Goal: Task Accomplishment & Management: Complete application form

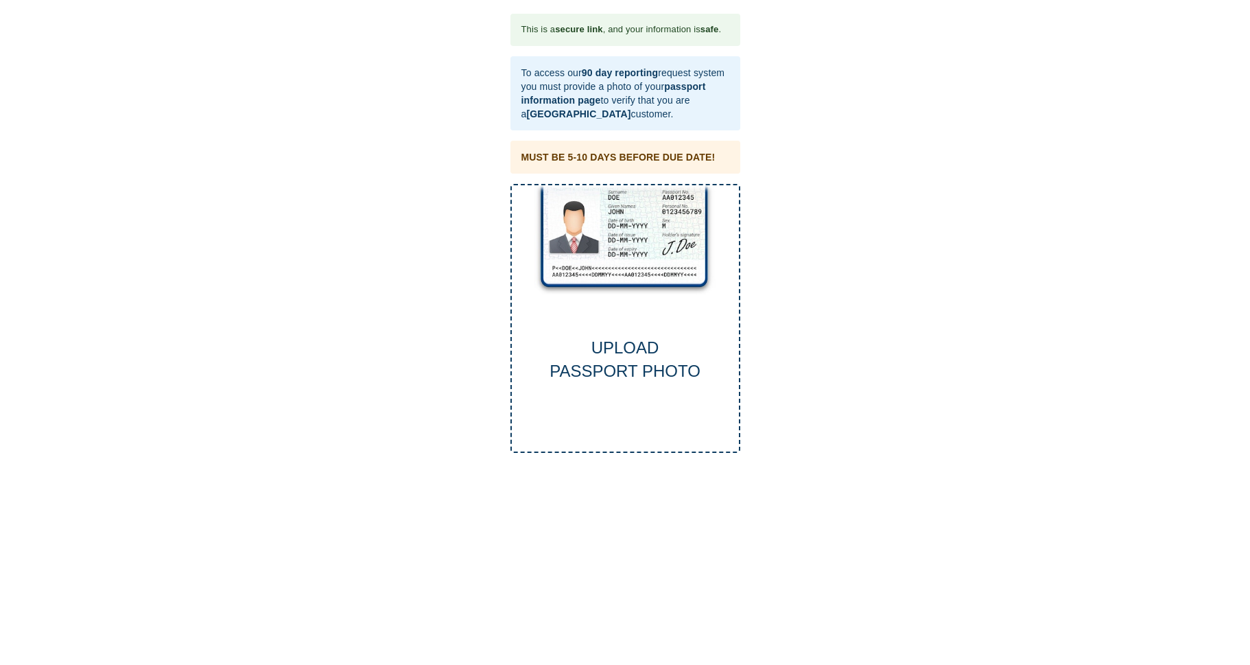
click at [642, 319] on div "UPLOAD PASSPORT PHOTO" at bounding box center [626, 319] width 230 height 270
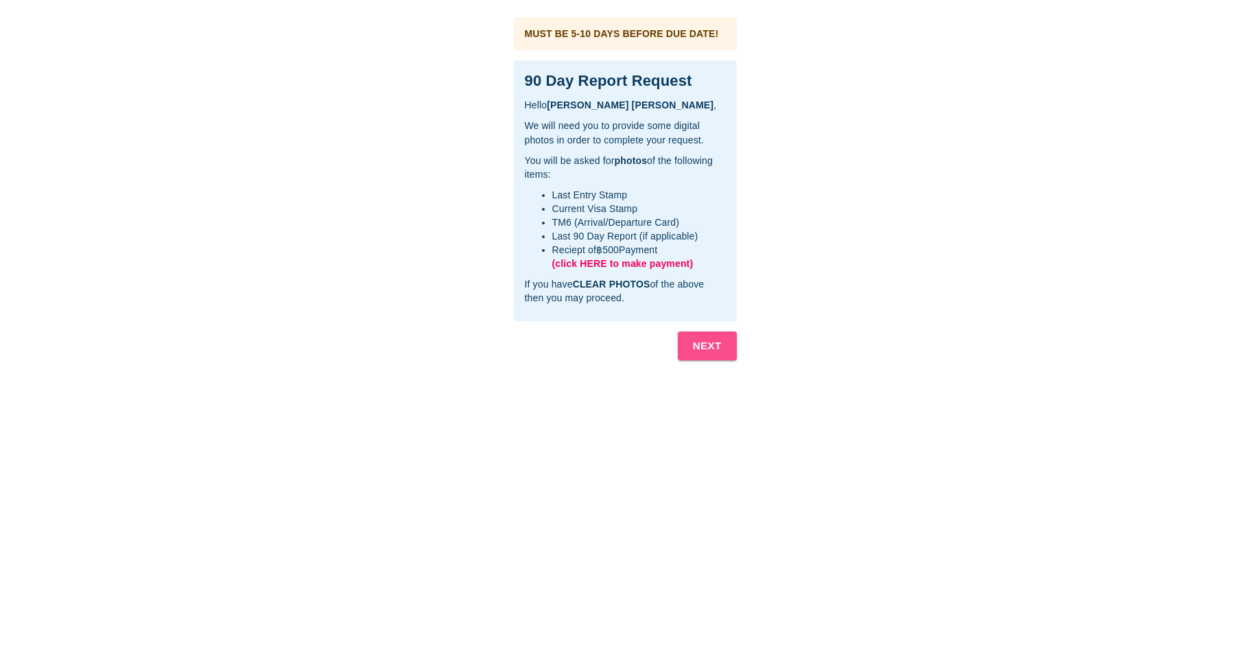
click at [714, 344] on b "NEXT" at bounding box center [707, 346] width 29 height 18
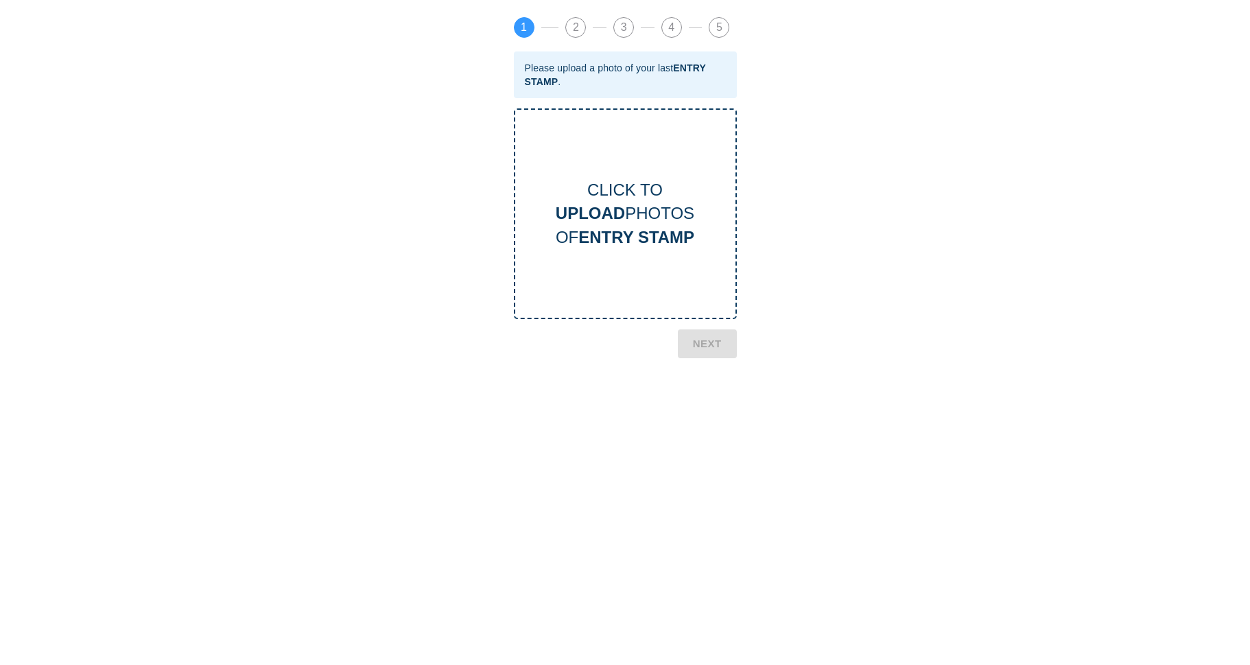
click at [622, 209] on div "CLICK TO UPLOAD PHOTOS OF ENTRY STAMP" at bounding box center [625, 213] width 220 height 71
click at [633, 196] on div "CLICK TO UPLOAD PHOTOS OF ENTRY STAMP" at bounding box center [625, 213] width 220 height 71
click at [705, 456] on b "NEXT" at bounding box center [707, 463] width 29 height 18
click at [635, 264] on div "CLICK TO UPLOAD PHOTOS OF CURRENT VISA" at bounding box center [625, 213] width 223 height 211
click at [626, 239] on b "CURRENT VISA" at bounding box center [637, 237] width 124 height 19
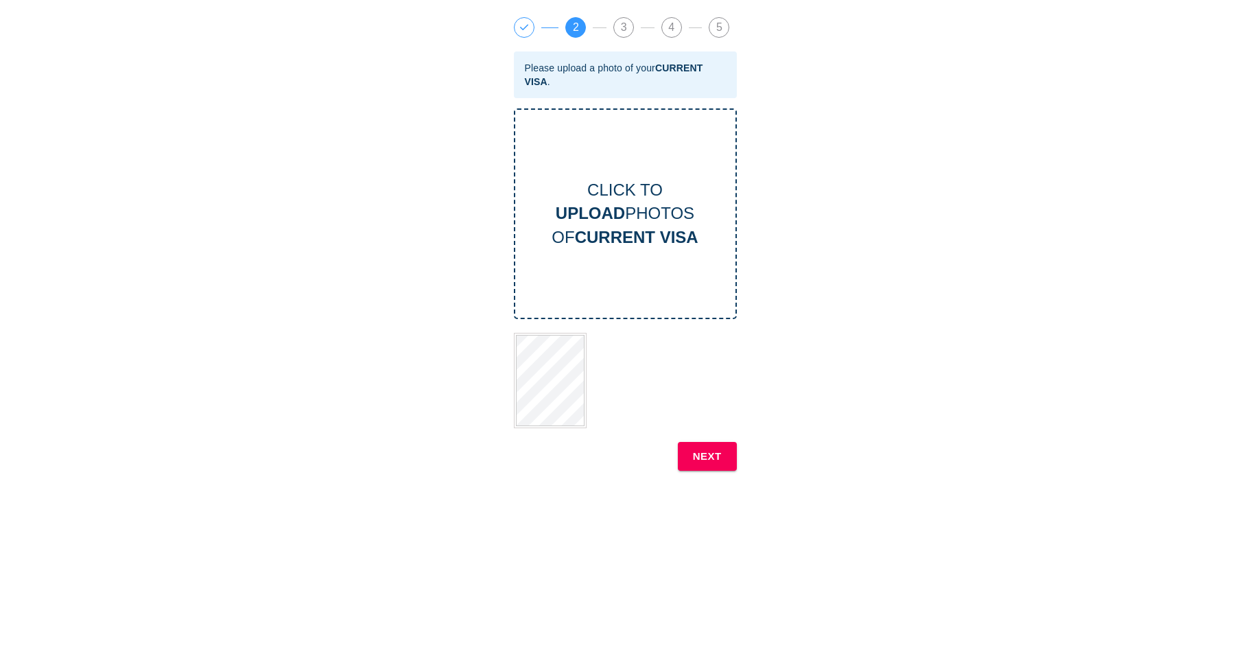
click at [711, 454] on b "NEXT" at bounding box center [707, 456] width 29 height 18
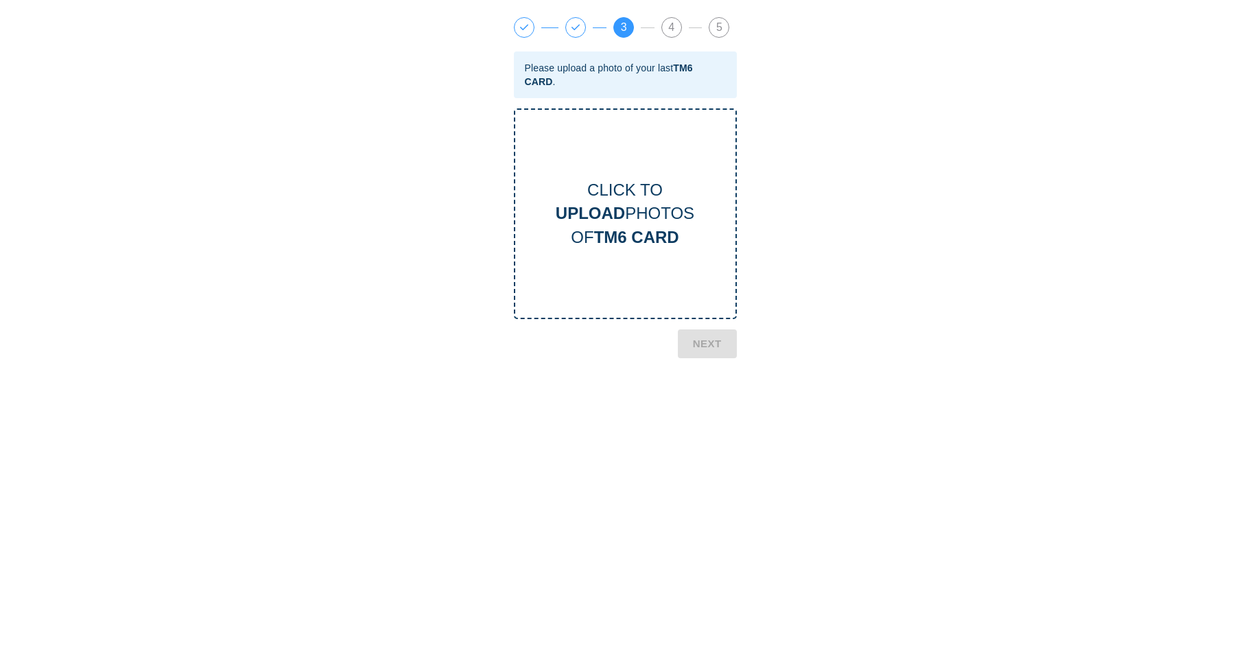
click at [629, 235] on b "TM6 CARD" at bounding box center [636, 237] width 85 height 19
click at [701, 434] on b "NEXT" at bounding box center [707, 441] width 29 height 18
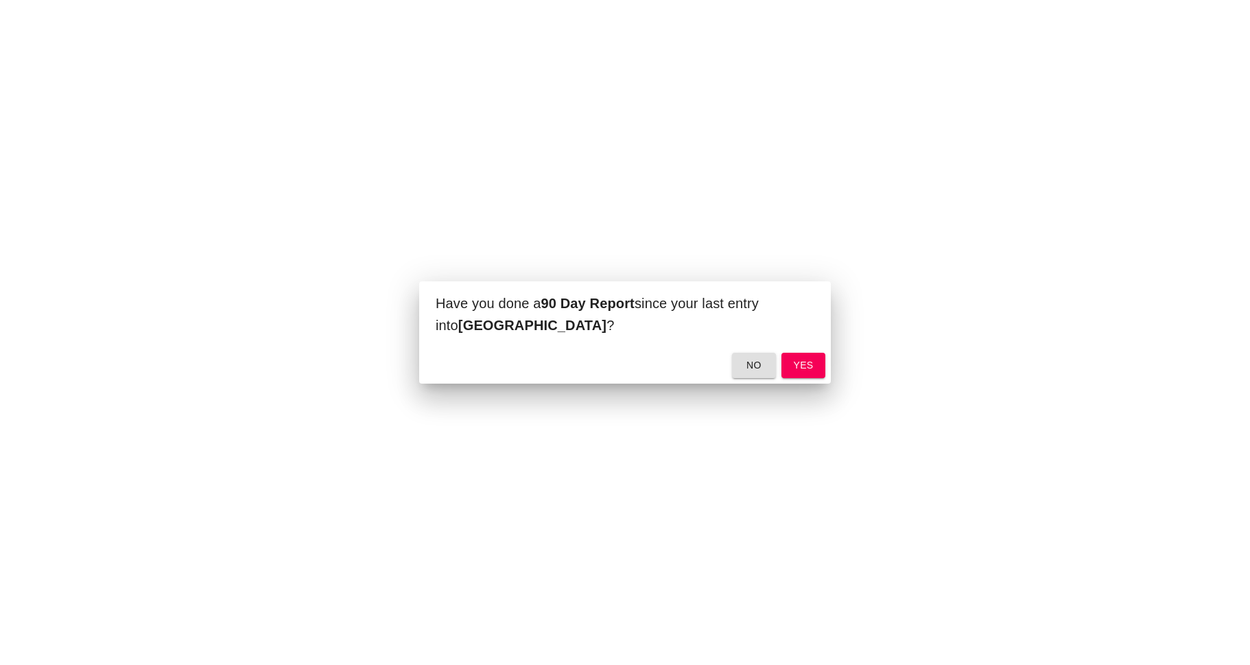
click at [808, 363] on span "yes" at bounding box center [804, 365] width 22 height 17
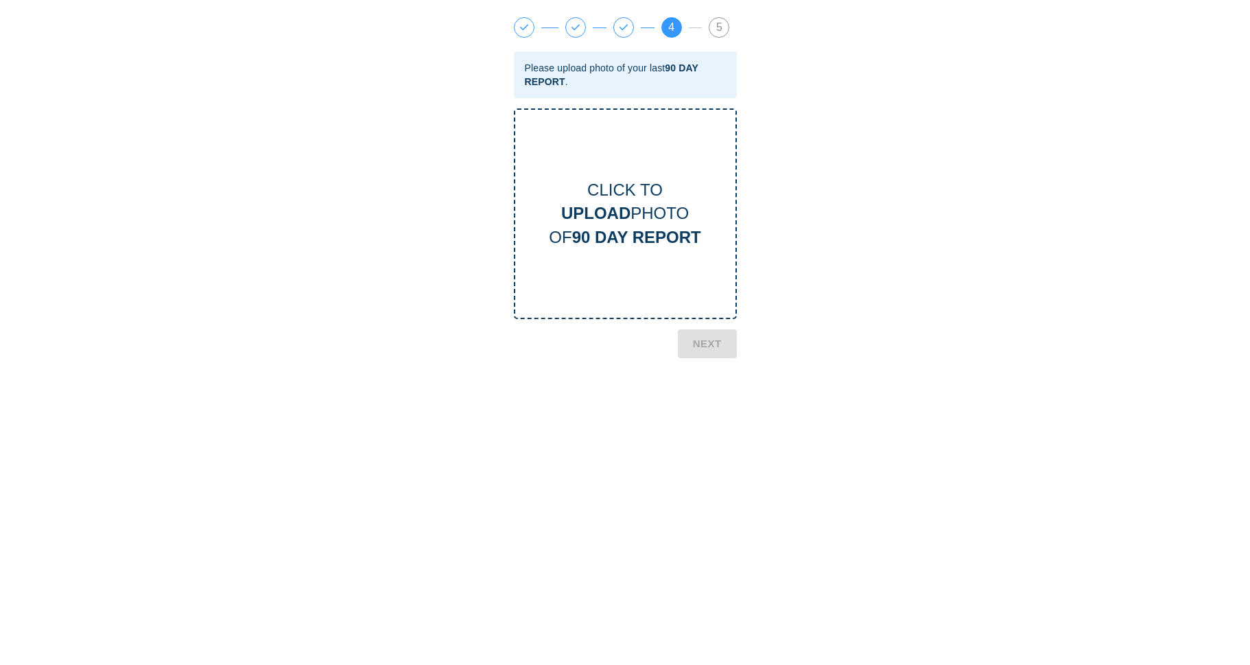
click at [647, 264] on div "CLICK TO UPLOAD PHOTO OF 90 DAY REPORT" at bounding box center [625, 213] width 223 height 211
click at [710, 393] on b "NEXT" at bounding box center [707, 399] width 29 height 18
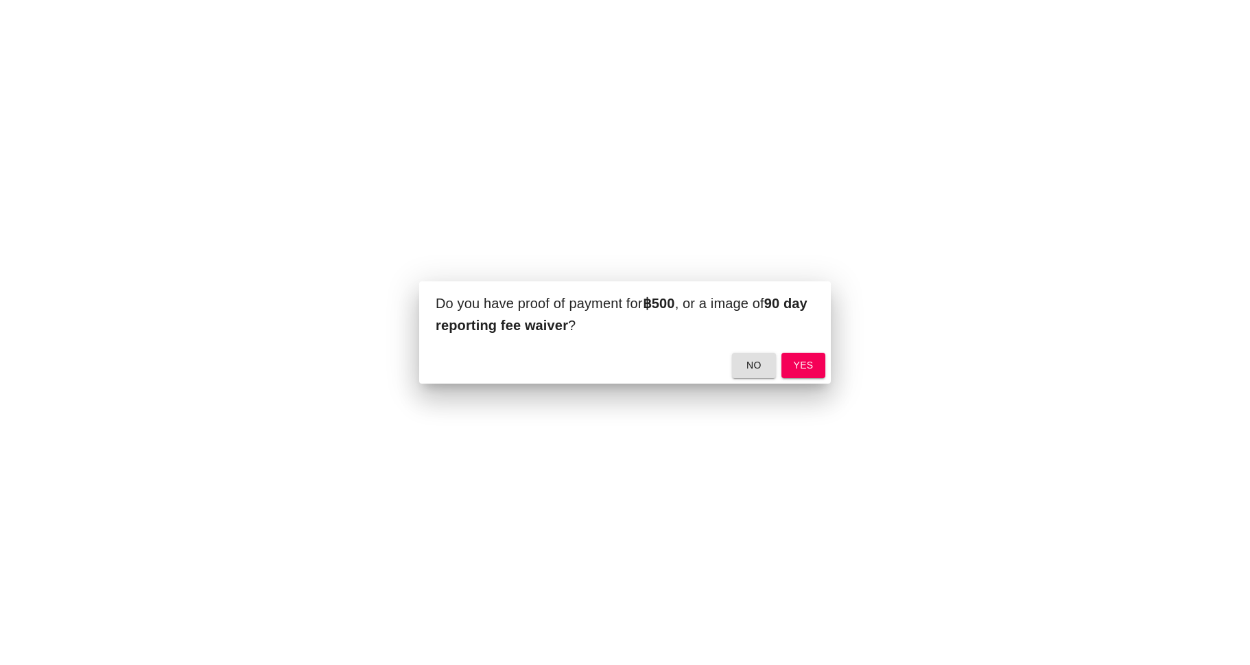
click at [806, 368] on span "yes" at bounding box center [804, 365] width 22 height 17
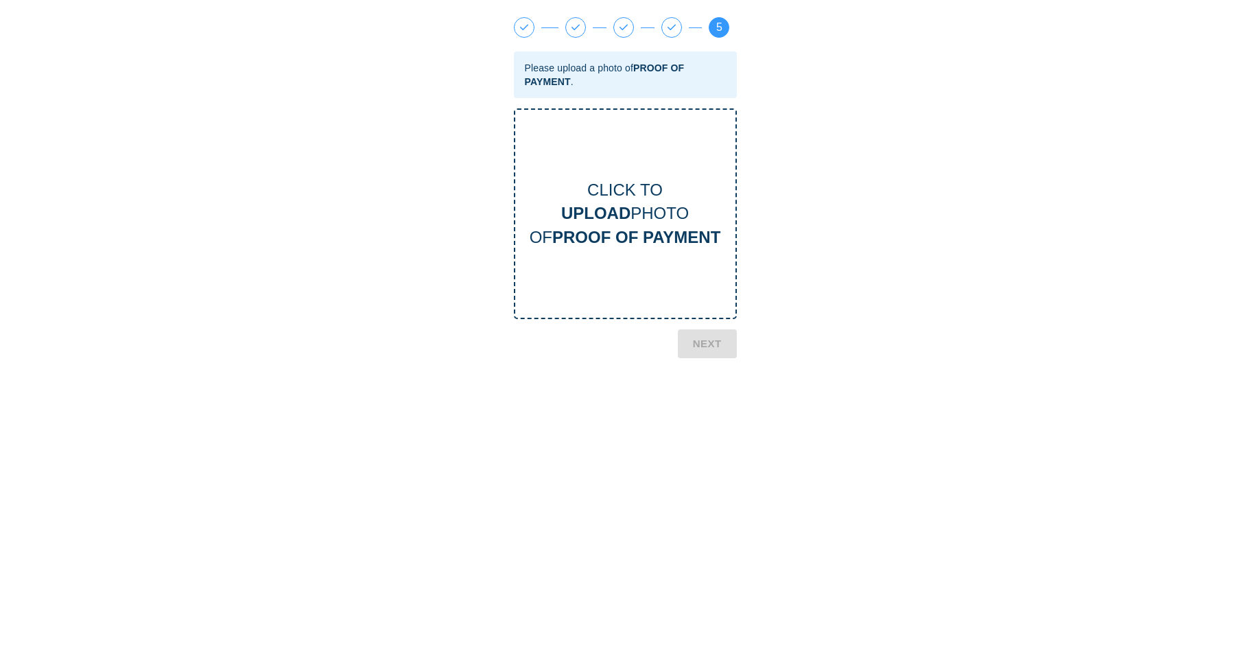
click at [652, 235] on b "PROOF OF PAYMENT" at bounding box center [636, 237] width 168 height 19
click at [703, 447] on b "NEXT" at bounding box center [707, 450] width 29 height 18
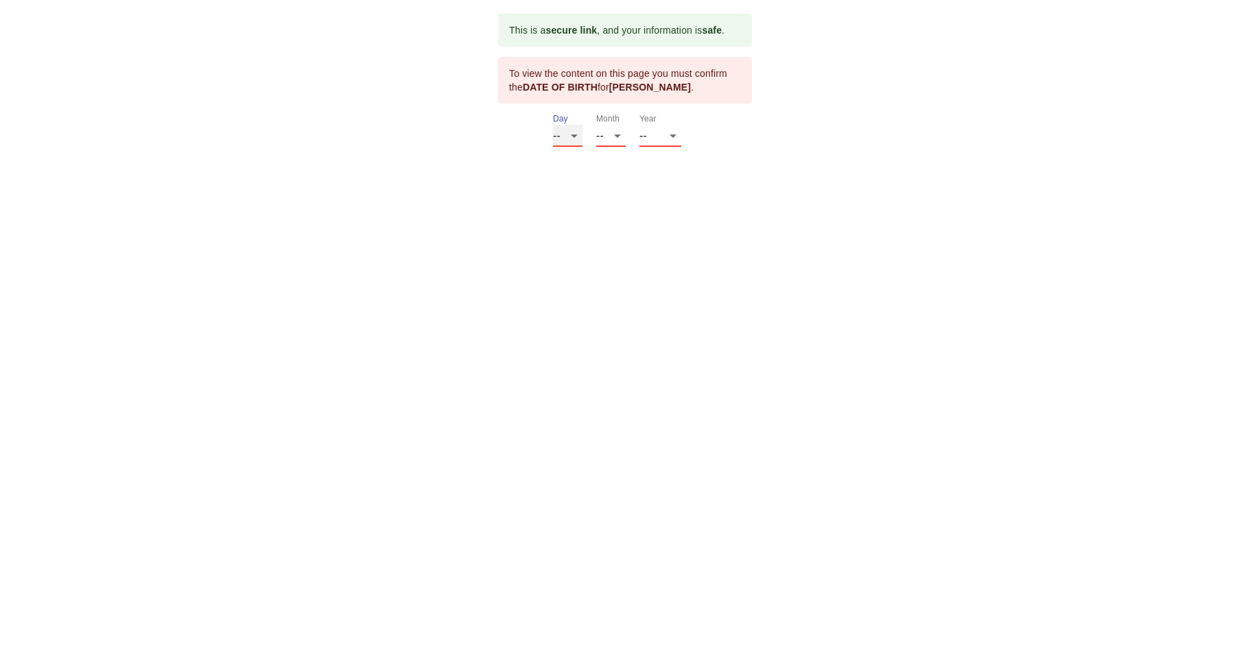
select select "13"
select select "01"
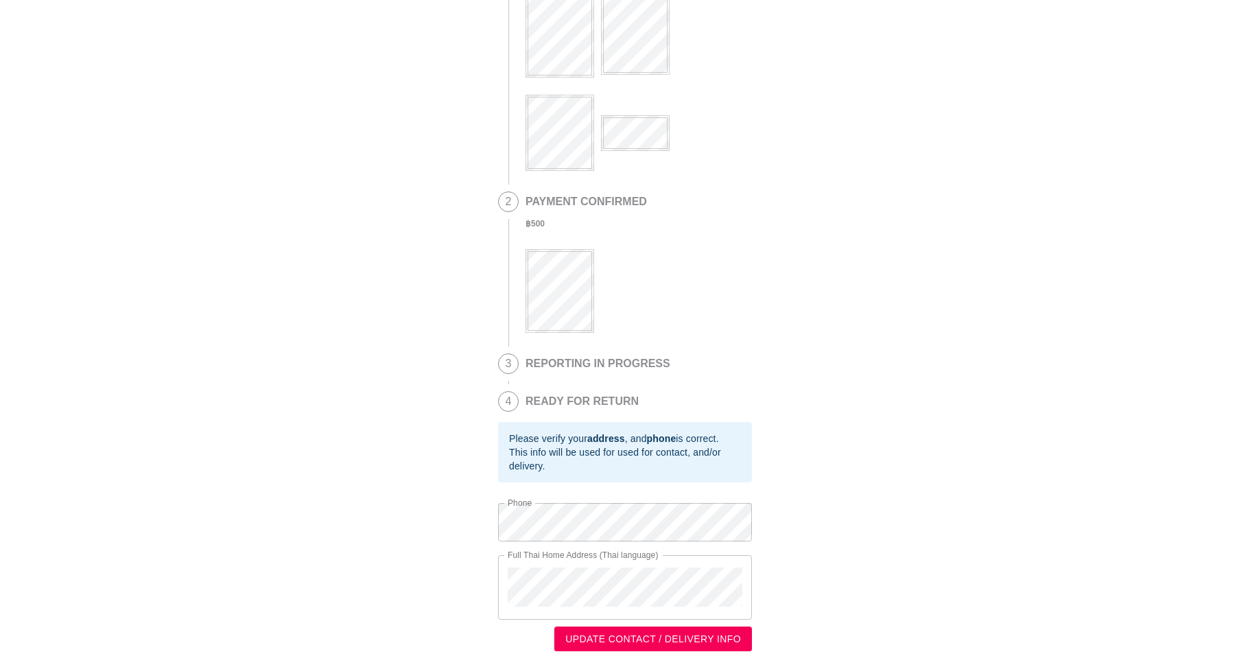
scroll to position [109, 0]
